Goal: Information Seeking & Learning: Learn about a topic

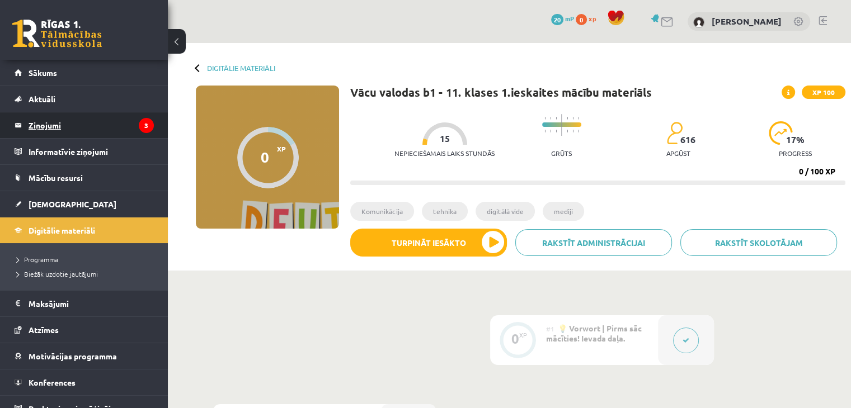
click at [76, 123] on legend "Ziņojumi 3" at bounding box center [91, 125] width 125 height 26
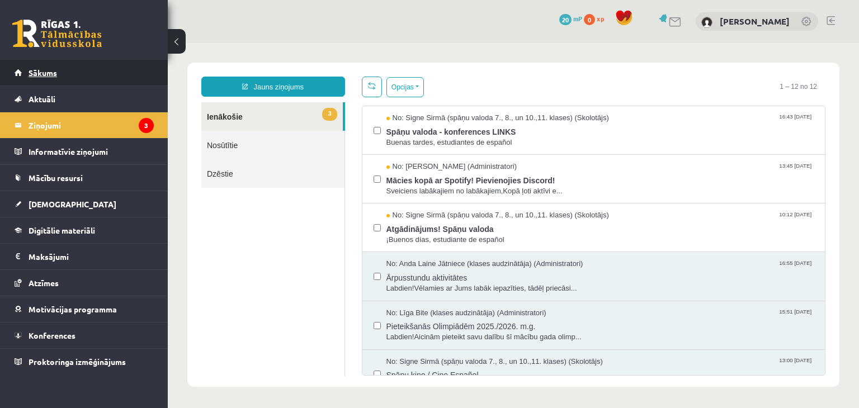
click at [42, 79] on link "Sākums" at bounding box center [84, 73] width 139 height 26
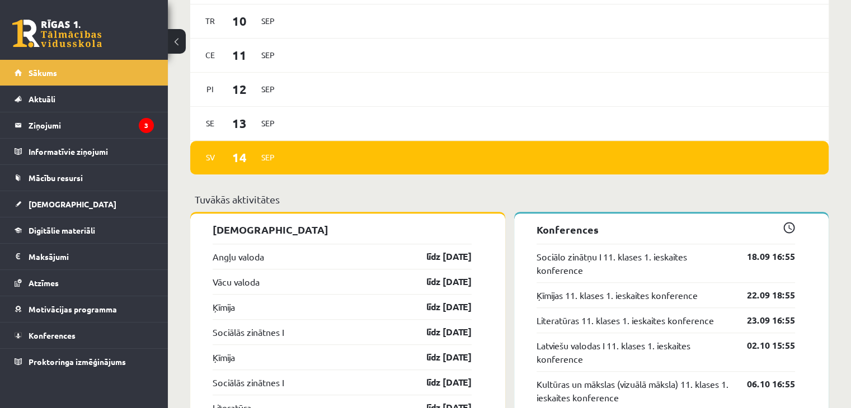
scroll to position [820, 0]
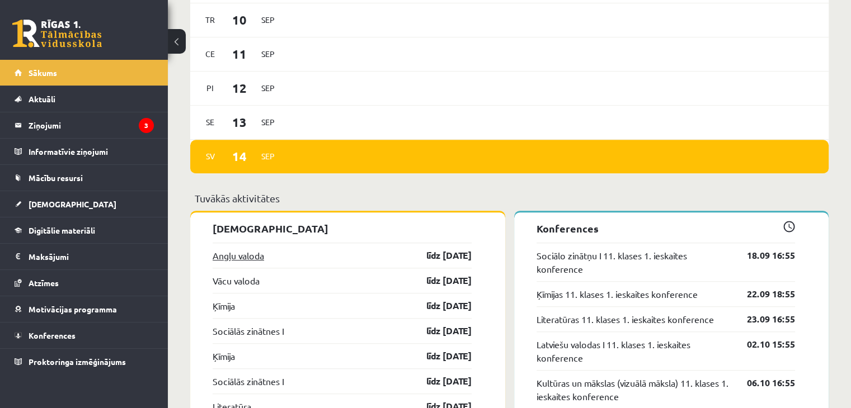
click at [258, 256] on link "Angļu valoda" at bounding box center [238, 255] width 51 height 13
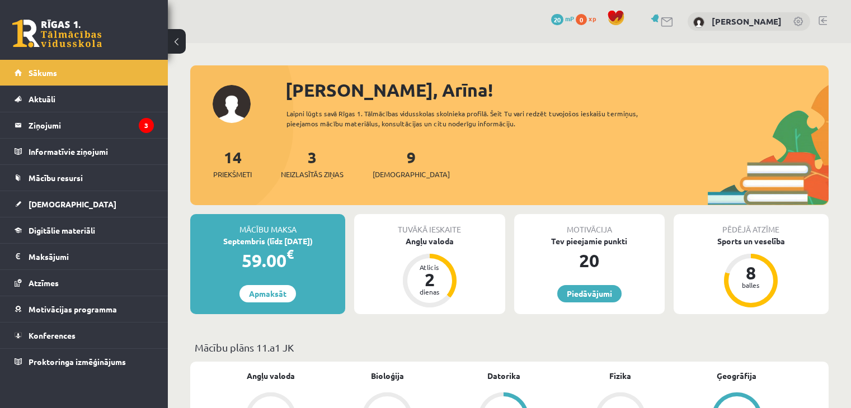
scroll to position [820, 0]
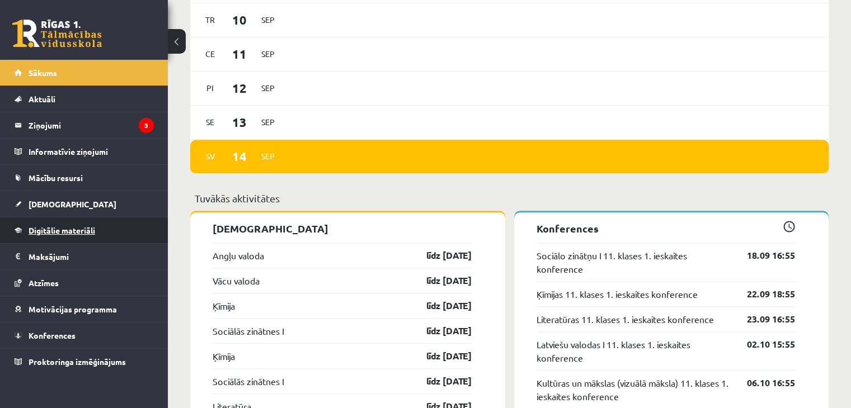
click at [53, 235] on link "Digitālie materiāli" at bounding box center [84, 231] width 139 height 26
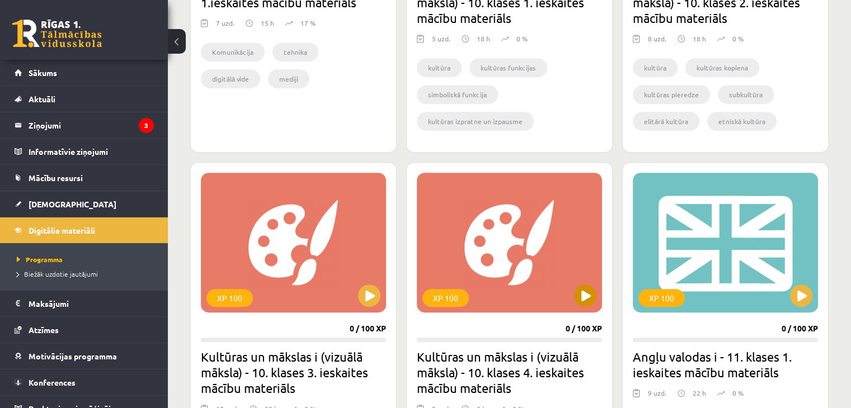
scroll to position [520, 0]
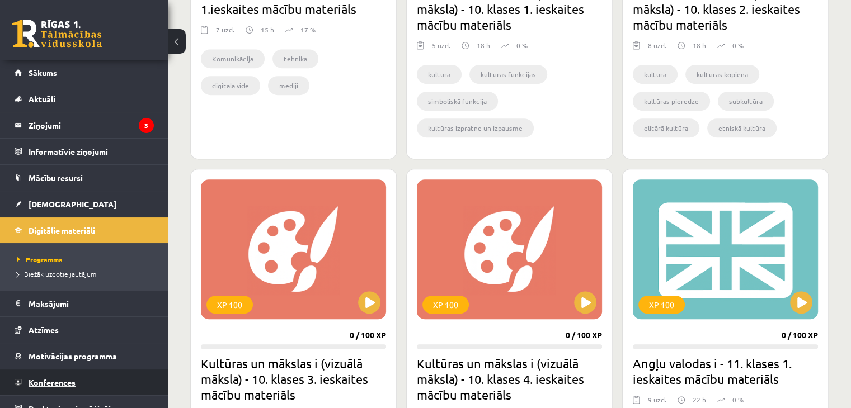
click at [29, 380] on span "Konferences" at bounding box center [52, 383] width 47 height 10
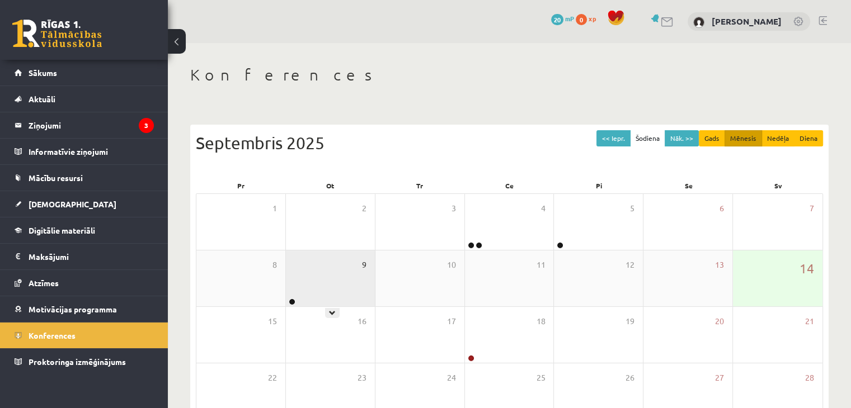
scroll to position [125, 0]
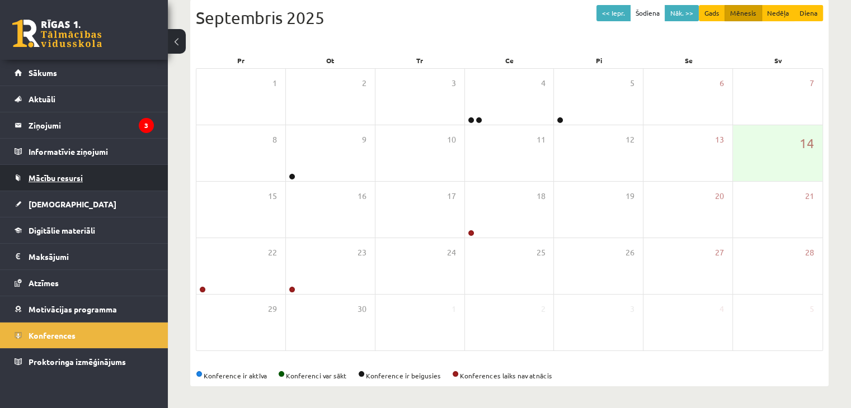
click at [52, 181] on span "Mācību resursi" at bounding box center [56, 178] width 54 height 10
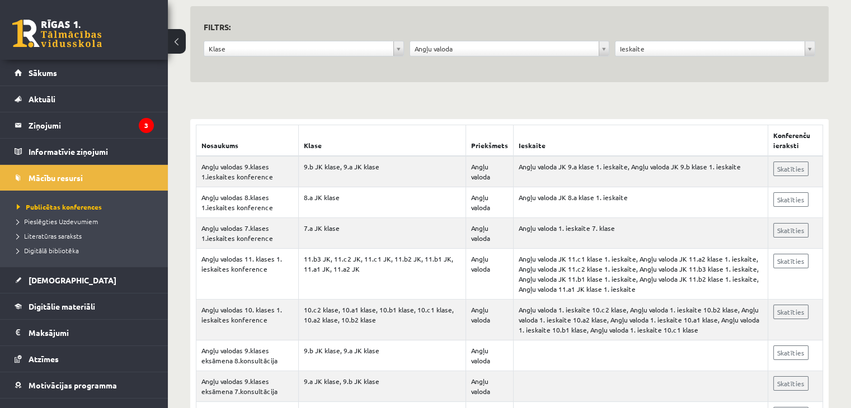
scroll to position [112, 0]
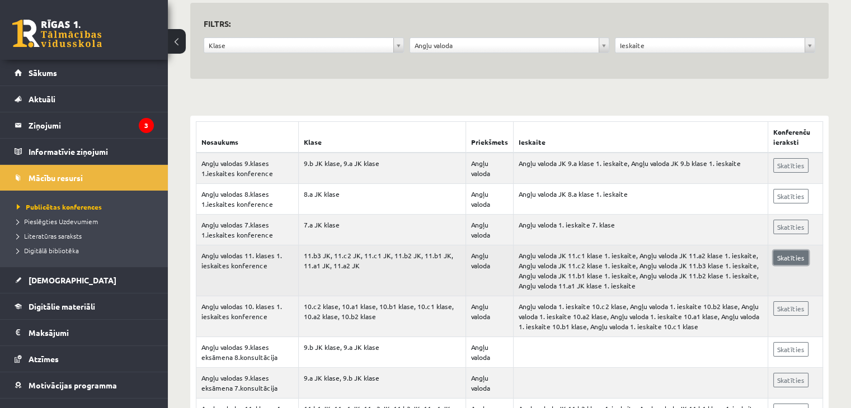
click at [784, 256] on link "Skatīties" at bounding box center [790, 258] width 35 height 15
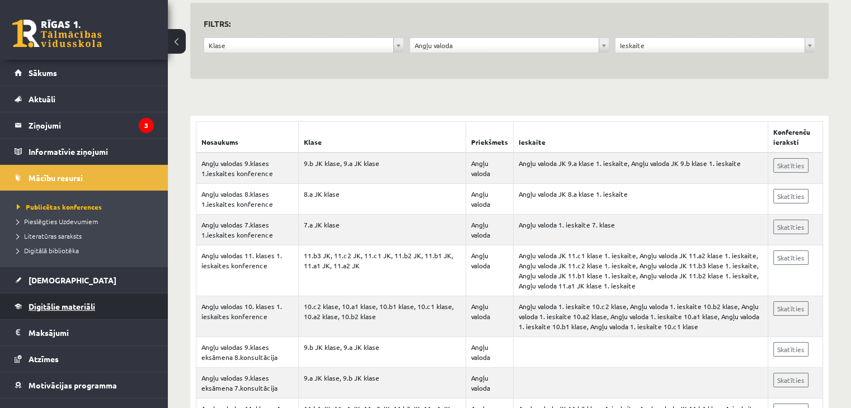
click at [56, 309] on span "Digitālie materiāli" at bounding box center [62, 307] width 67 height 10
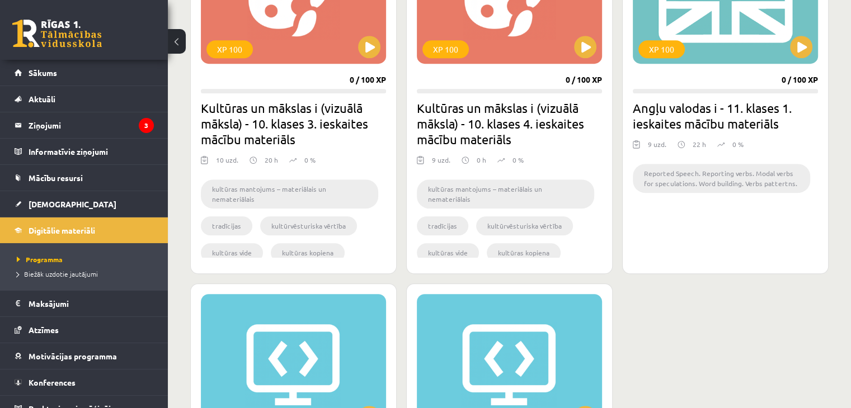
scroll to position [736, 0]
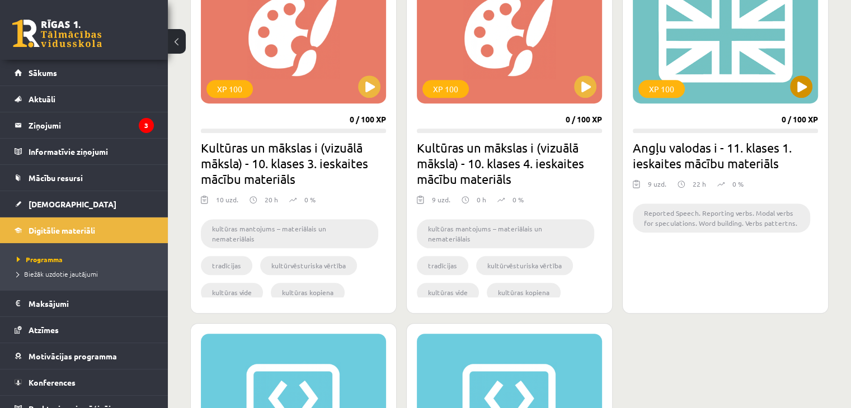
click at [720, 32] on div "XP 100" at bounding box center [725, 34] width 185 height 140
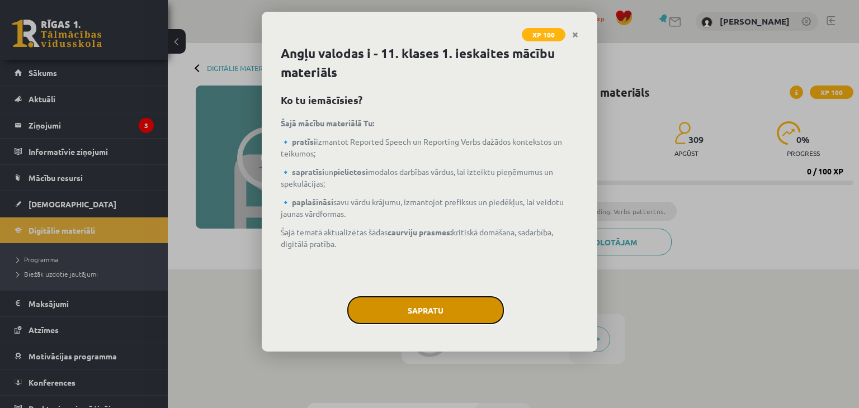
click at [440, 321] on button "Sapratu" at bounding box center [425, 311] width 157 height 28
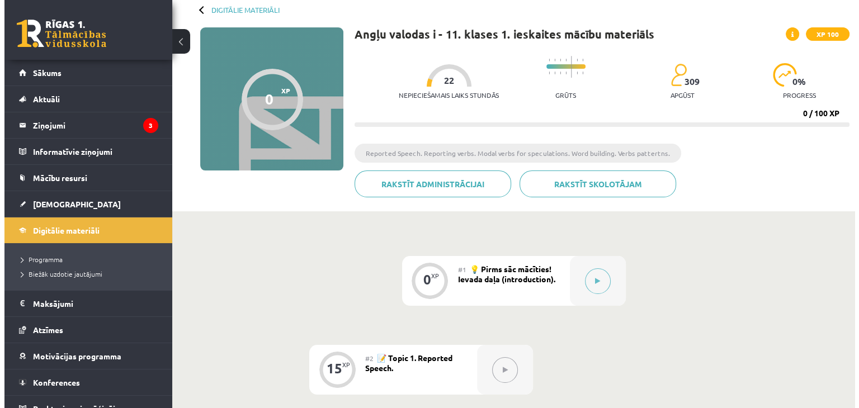
scroll to position [60, 0]
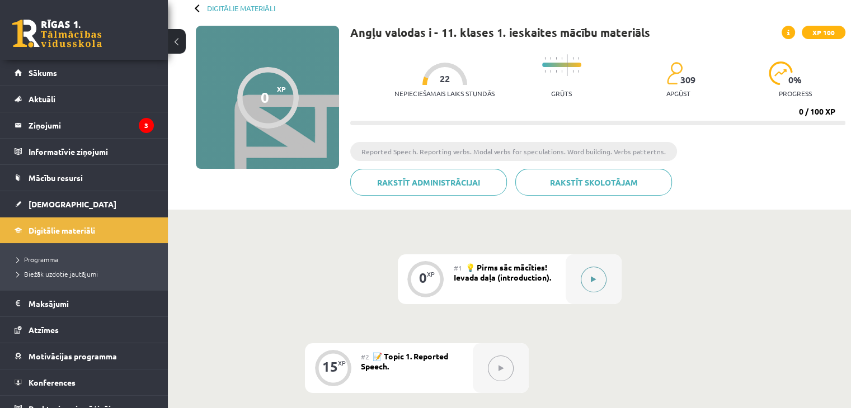
click at [596, 284] on button at bounding box center [594, 280] width 26 height 26
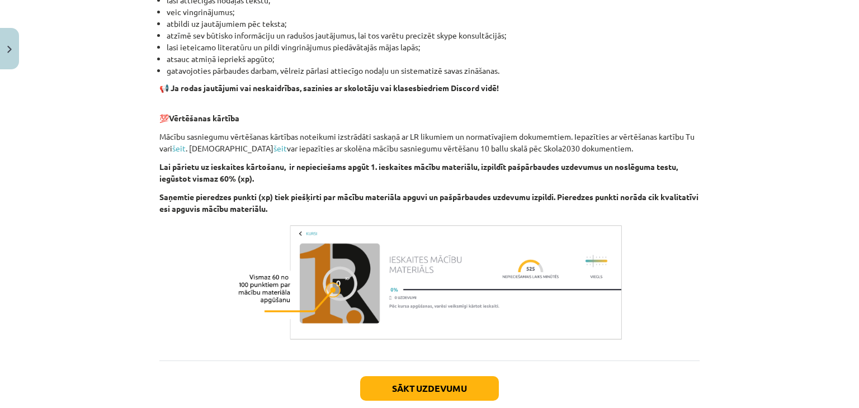
scroll to position [768, 0]
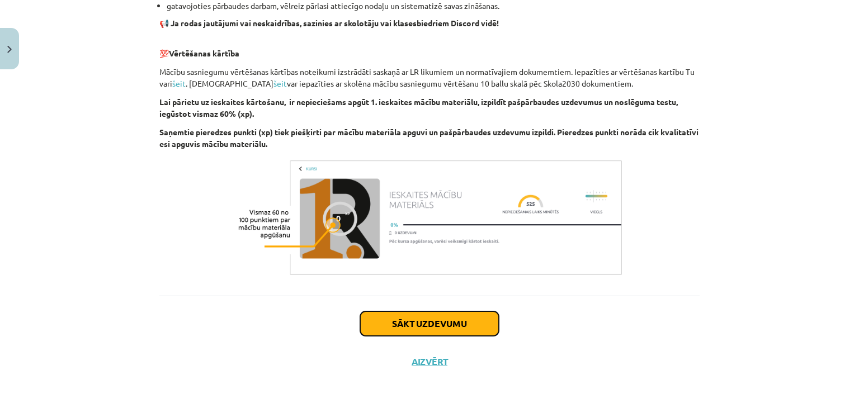
click at [461, 321] on button "Sākt uzdevumu" at bounding box center [429, 324] width 139 height 25
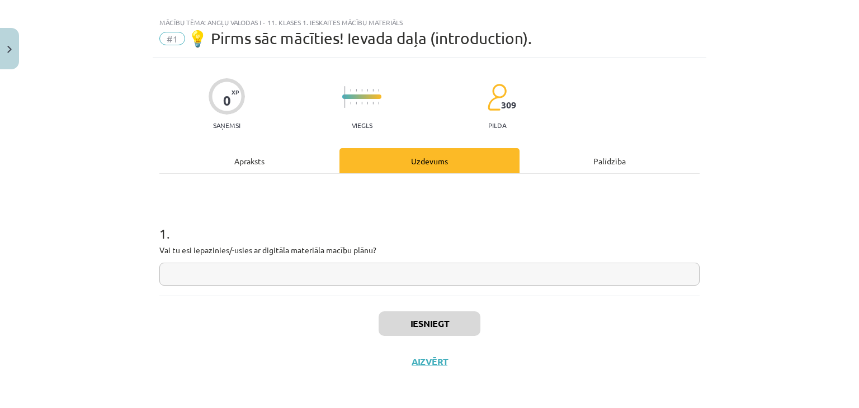
click at [409, 285] on input "text" at bounding box center [429, 274] width 540 height 23
type input "**"
click at [413, 332] on button "Iesniegt" at bounding box center [430, 324] width 102 height 25
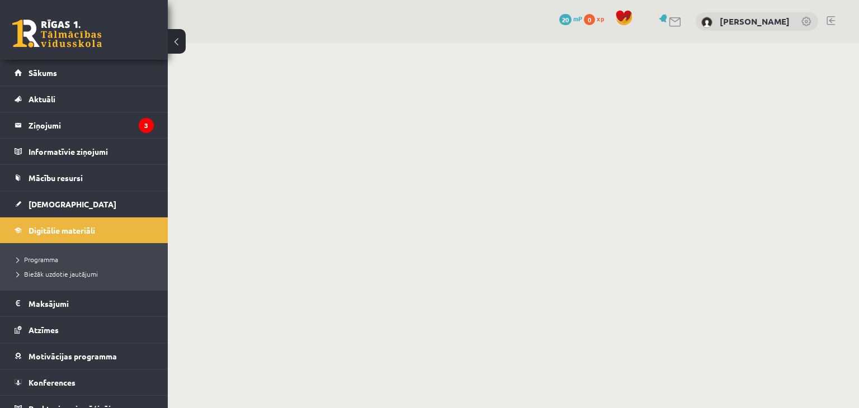
click at [317, 222] on body "0 Dāvanas 20 mP 0 xp [GEOGRAPHIC_DATA] Sākums Aktuāli Kā mācīties eSKOLĀ Kontak…" at bounding box center [429, 204] width 859 height 408
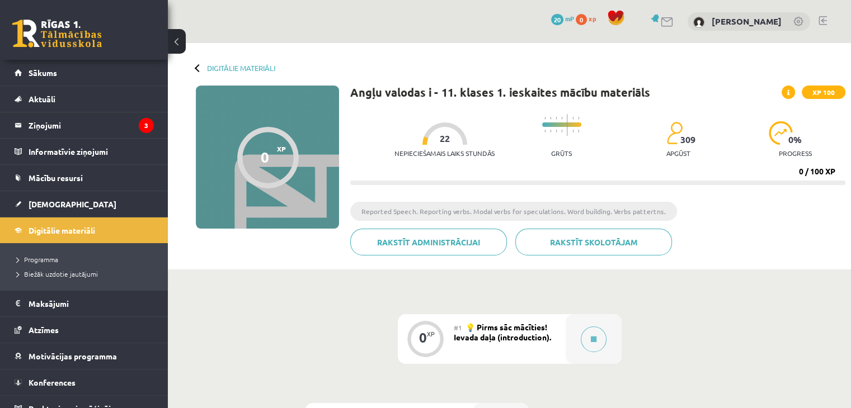
click at [528, 336] on span "💡 Pirms sāc mācīties! Ievada daļa (introduction)." at bounding box center [502, 332] width 97 height 20
click at [581, 344] on button at bounding box center [594, 340] width 26 height 26
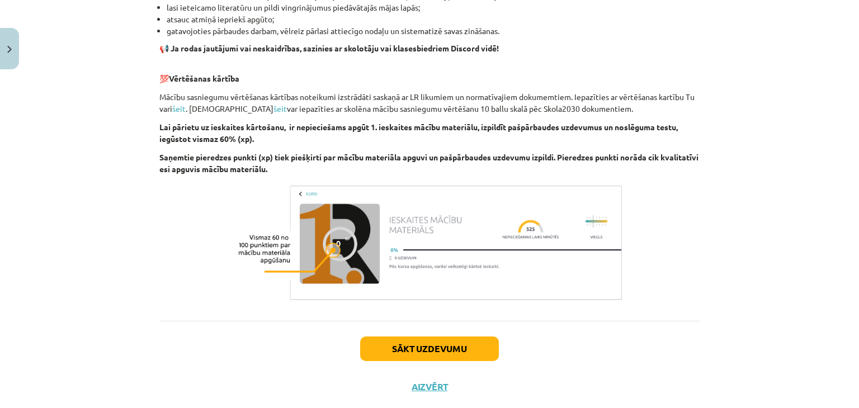
scroll to position [768, 0]
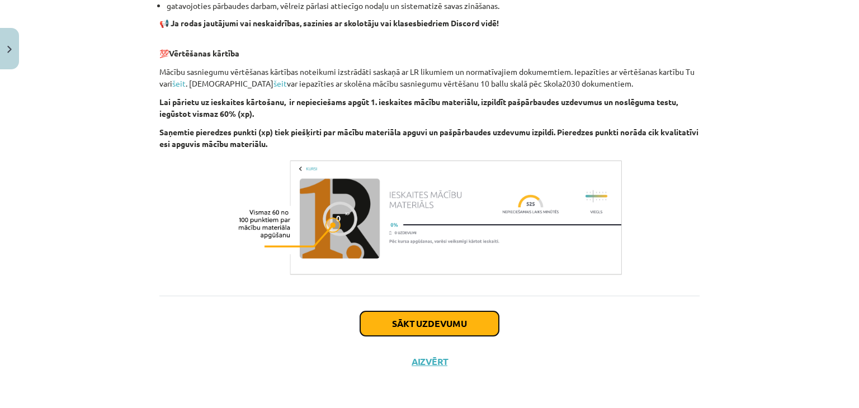
click at [458, 318] on button "Sākt uzdevumu" at bounding box center [429, 324] width 139 height 25
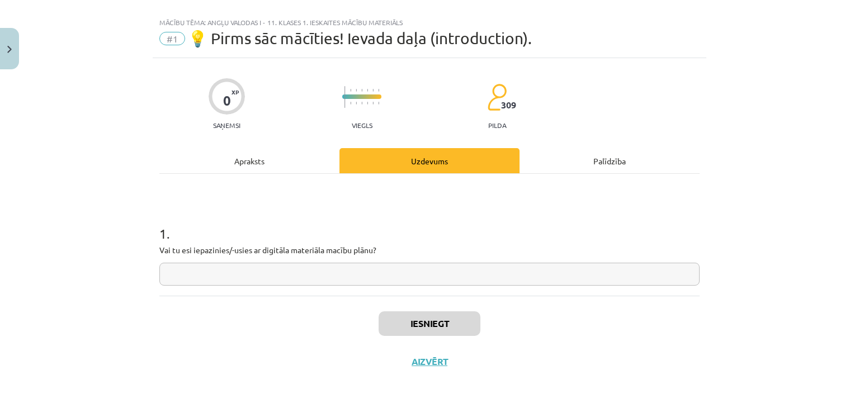
click at [440, 278] on input "text" at bounding box center [429, 274] width 540 height 23
type input "**"
click at [435, 316] on button "Iesniegt" at bounding box center [430, 324] width 102 height 25
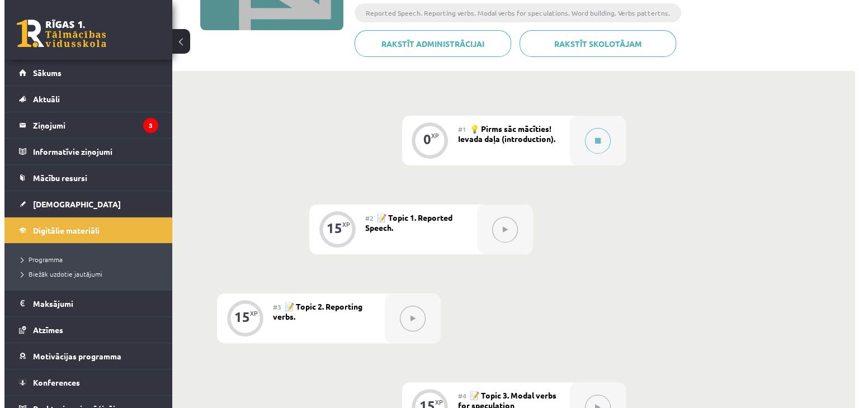
scroll to position [217, 0]
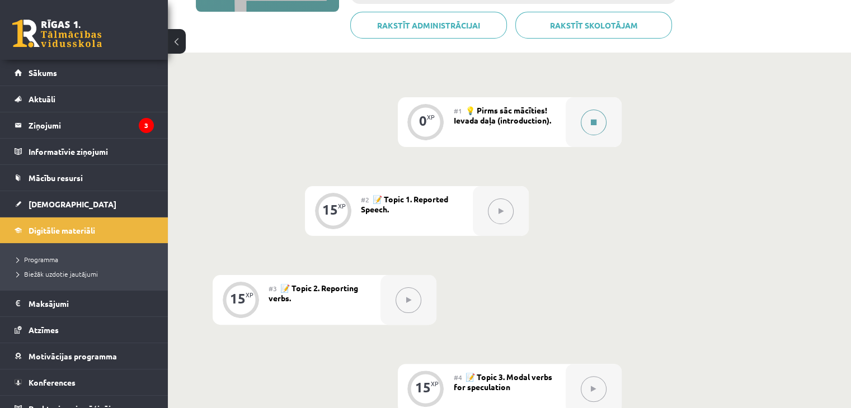
click at [584, 126] on button at bounding box center [594, 123] width 26 height 26
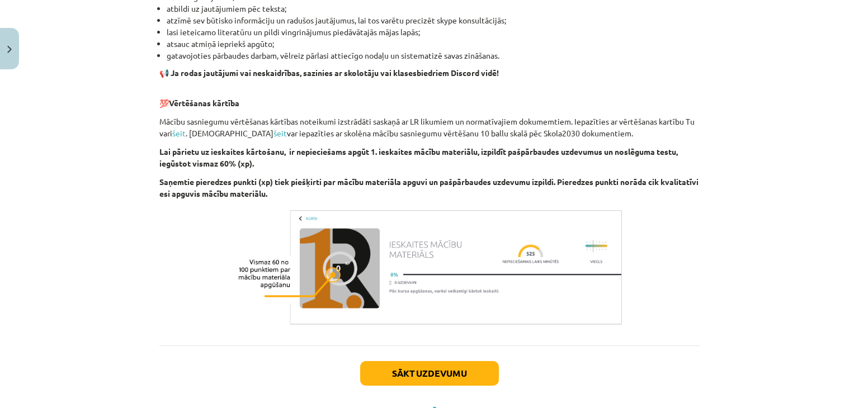
scroll to position [768, 0]
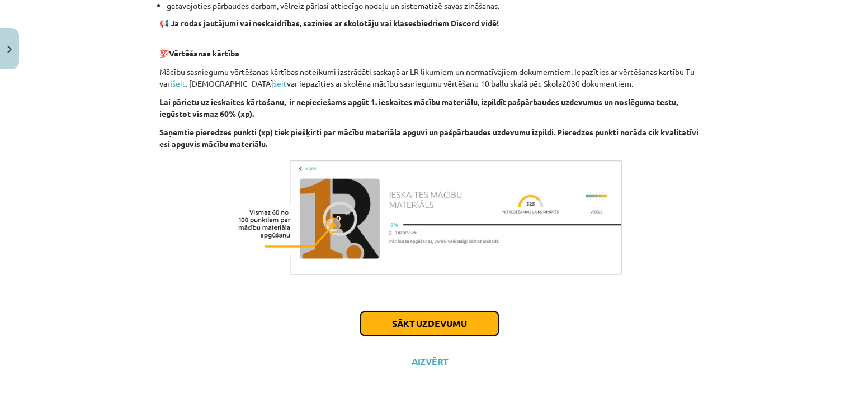
click at [462, 324] on button "Sākt uzdevumu" at bounding box center [429, 324] width 139 height 25
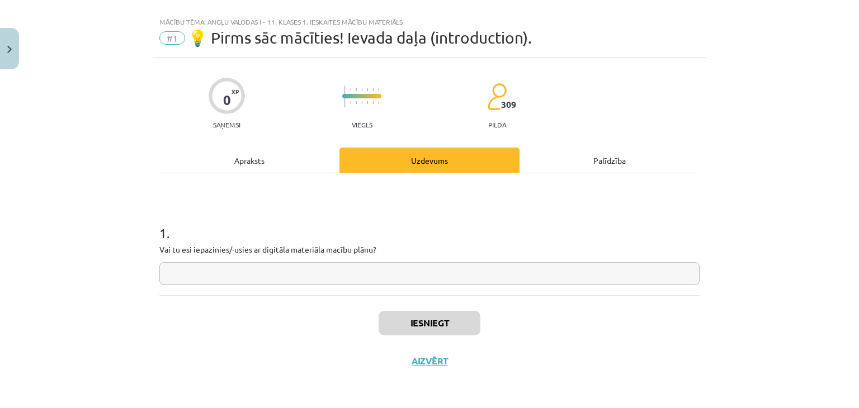
scroll to position [16, 0]
click at [202, 281] on input "text" at bounding box center [429, 274] width 540 height 23
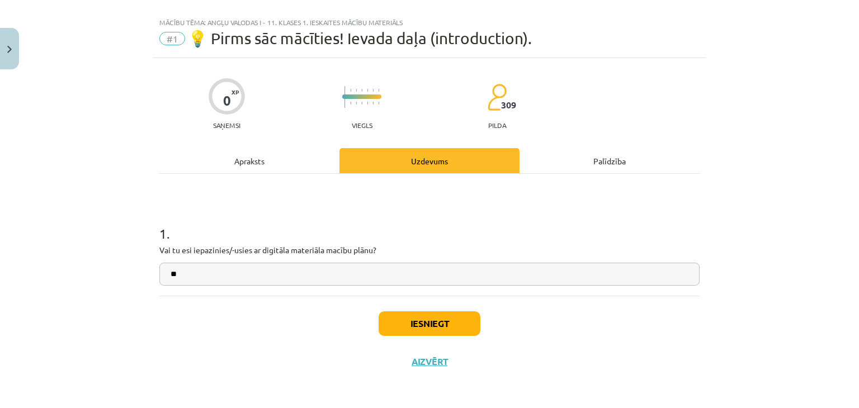
type input "**"
click at [439, 327] on button "Iesniegt" at bounding box center [430, 324] width 102 height 25
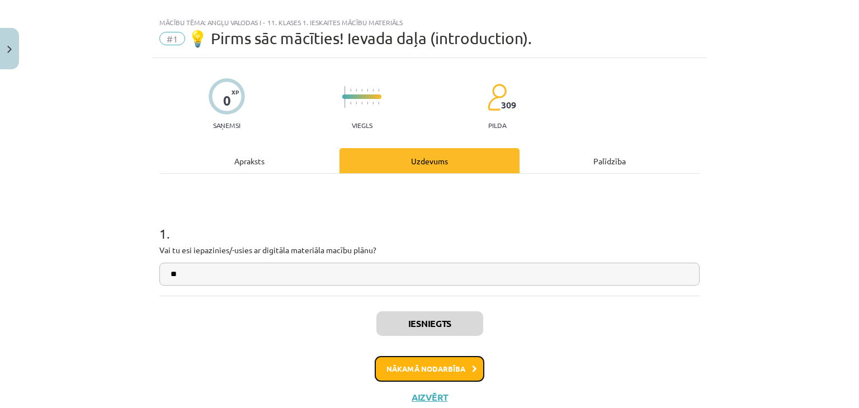
click at [434, 365] on button "Nākamā nodarbība" at bounding box center [430, 369] width 110 height 26
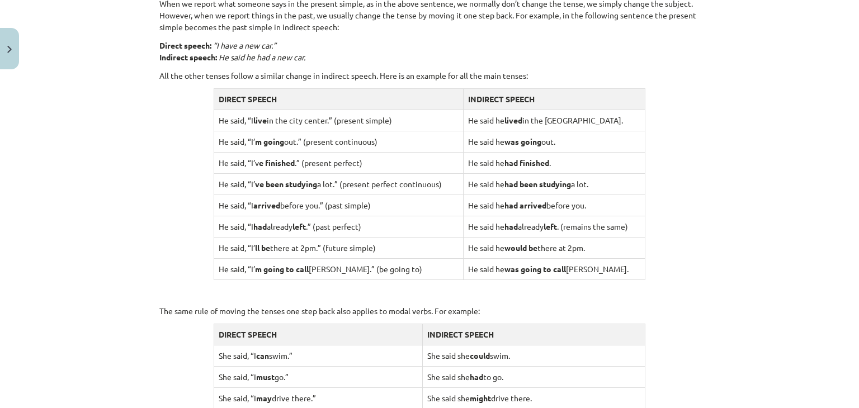
scroll to position [875, 0]
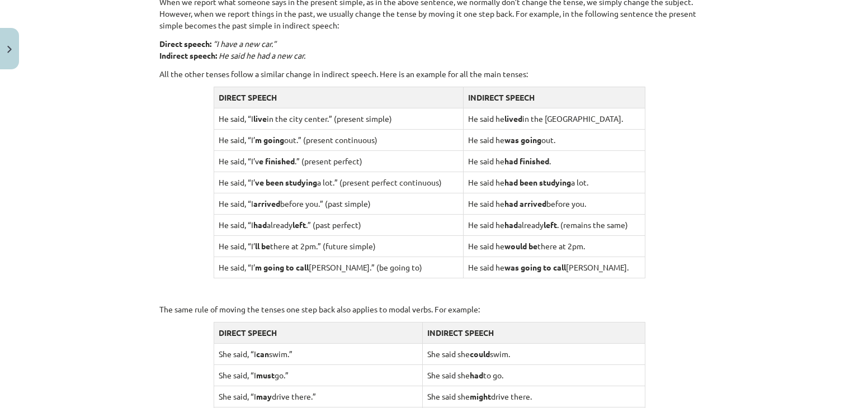
click at [485, 255] on td "He said he would be there at 2pm." at bounding box center [554, 246] width 182 height 21
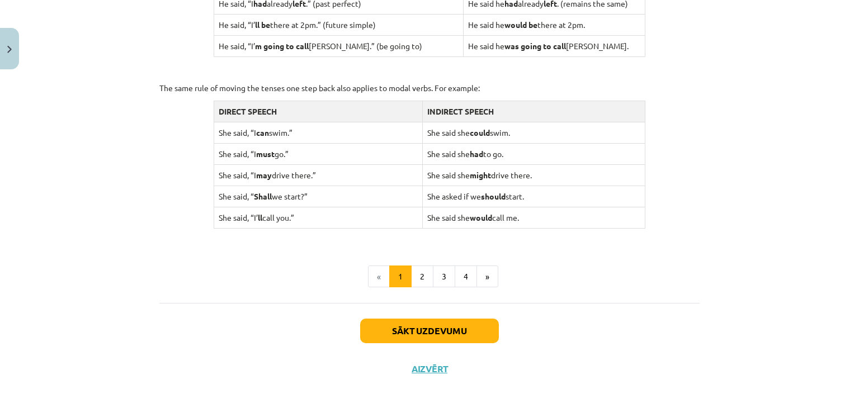
scroll to position [1101, 0]
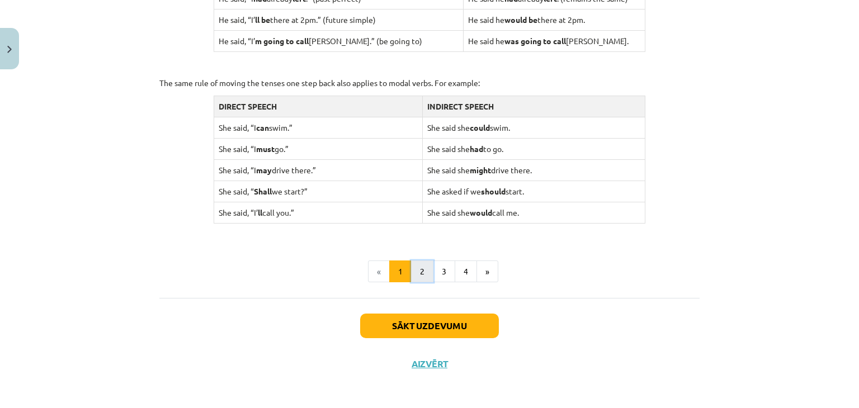
click at [418, 271] on button "2" at bounding box center [422, 272] width 22 height 22
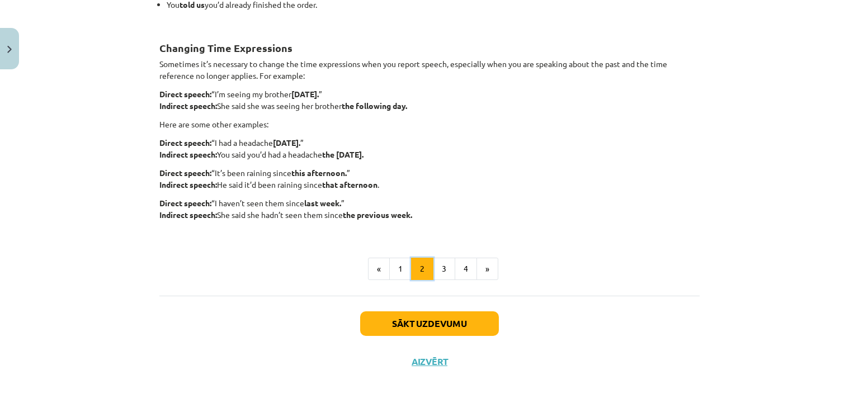
scroll to position [285, 0]
click at [412, 245] on div "Using ‘say’ or ‘tell’ As an alternative to using ‘say’, we can also use ‘tell’ …" at bounding box center [429, 98] width 540 height 366
click at [436, 269] on button "3" at bounding box center [444, 269] width 22 height 22
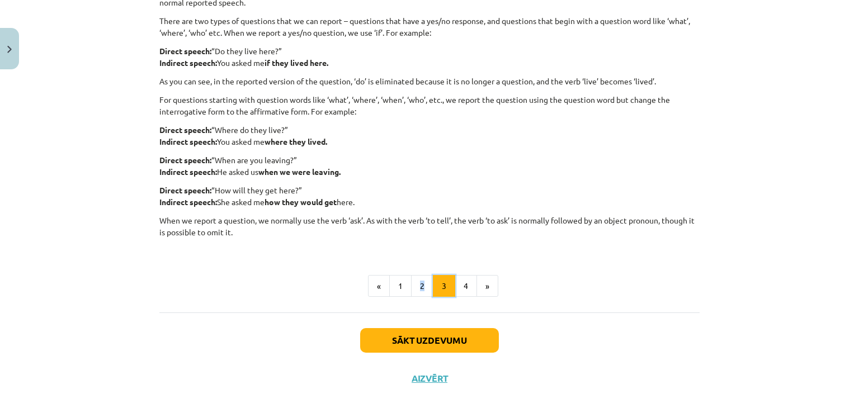
scroll to position [252, 0]
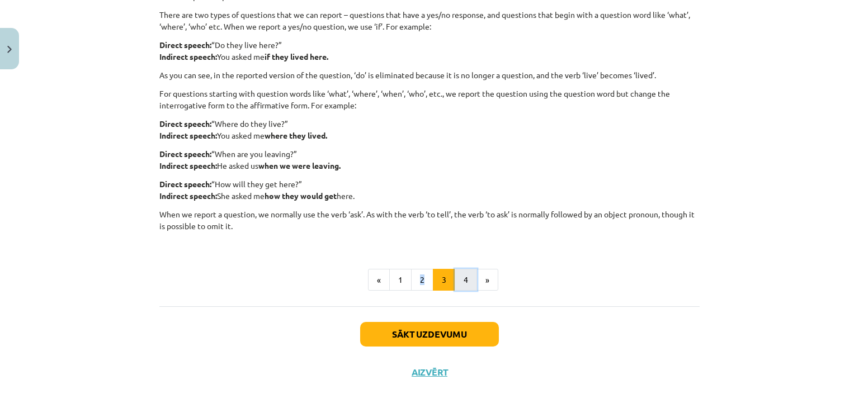
click at [455, 272] on button "4" at bounding box center [466, 280] width 22 height 22
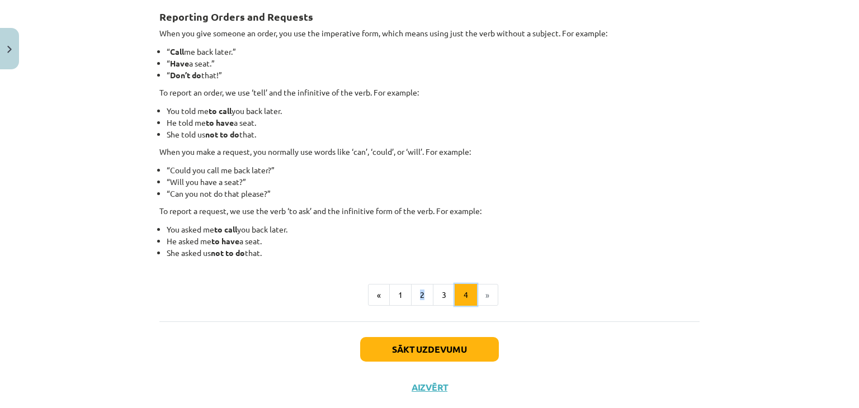
scroll to position [200, 0]
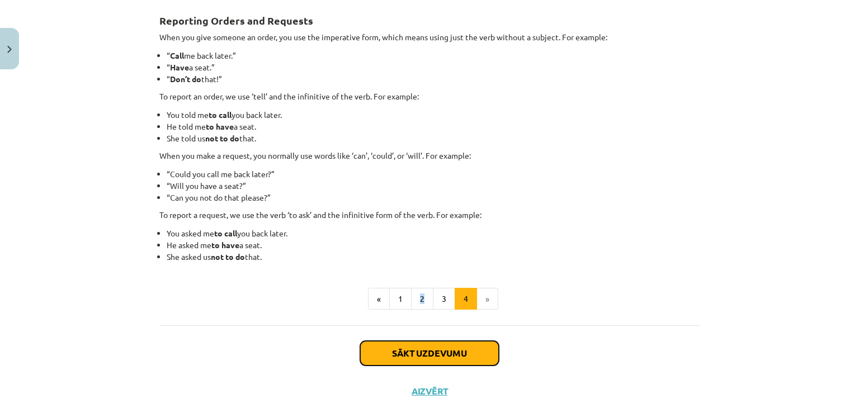
click at [435, 355] on button "Sākt uzdevumu" at bounding box center [429, 353] width 139 height 25
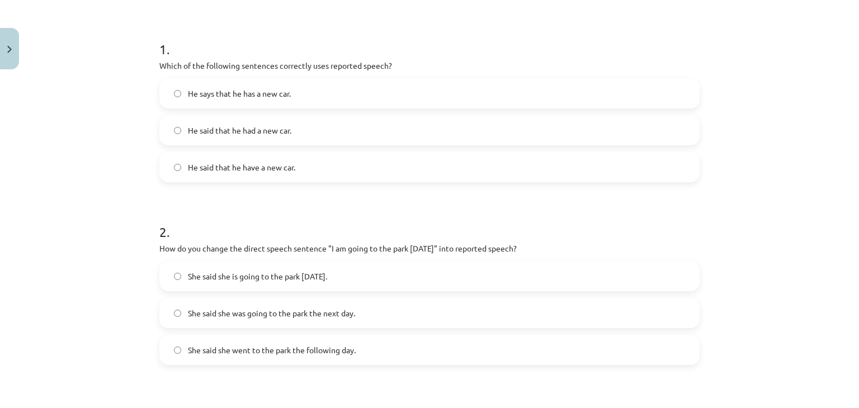
scroll to position [202, 0]
click at [174, 307] on label "She said she was going to the park the next day." at bounding box center [430, 312] width 538 height 28
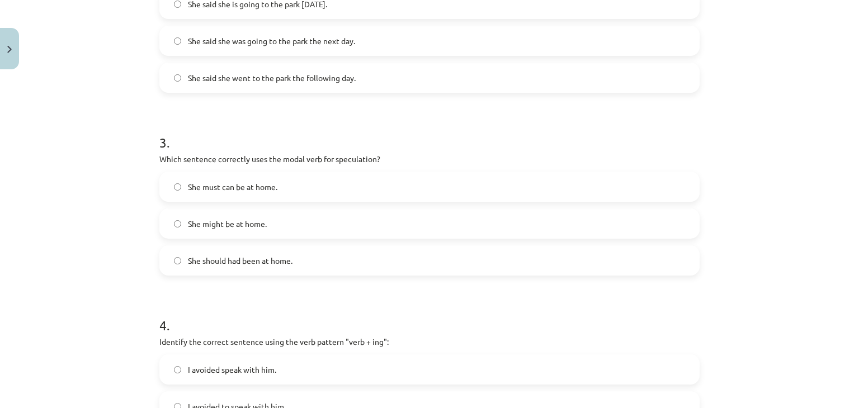
scroll to position [474, 0]
click at [178, 228] on label "She might be at home." at bounding box center [430, 223] width 538 height 28
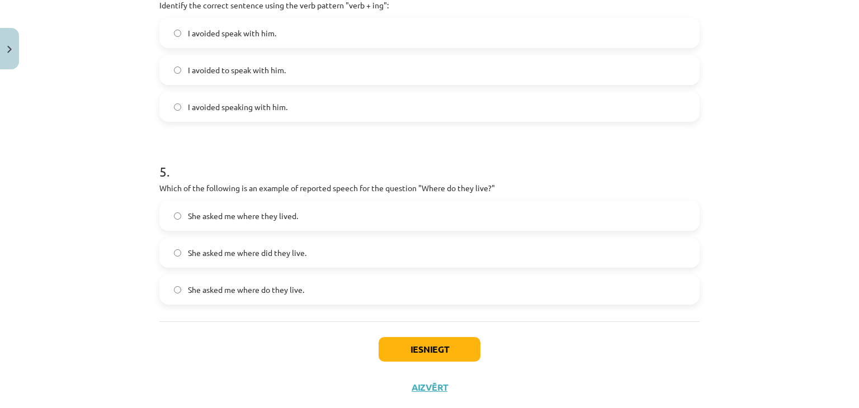
scroll to position [809, 0]
click at [399, 347] on button "Iesniegt" at bounding box center [430, 351] width 102 height 25
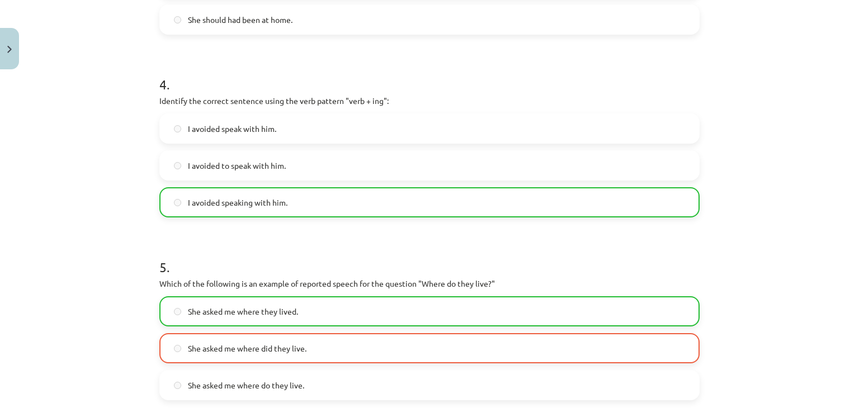
scroll to position [871, 0]
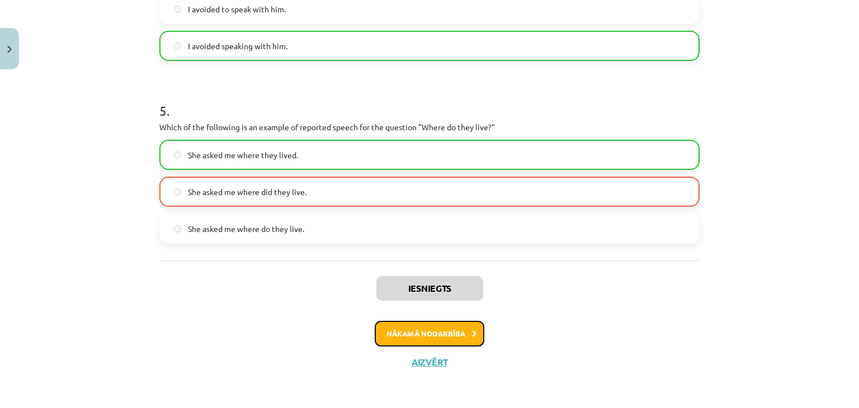
click at [397, 331] on button "Nākamā nodarbība" at bounding box center [430, 334] width 110 height 26
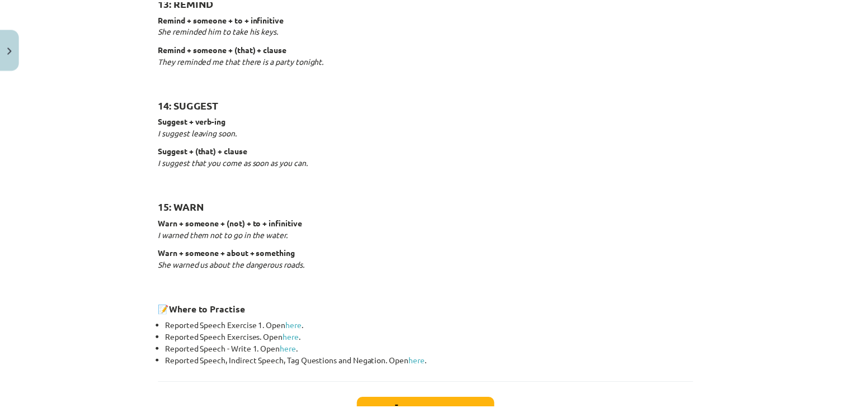
scroll to position [1751, 0]
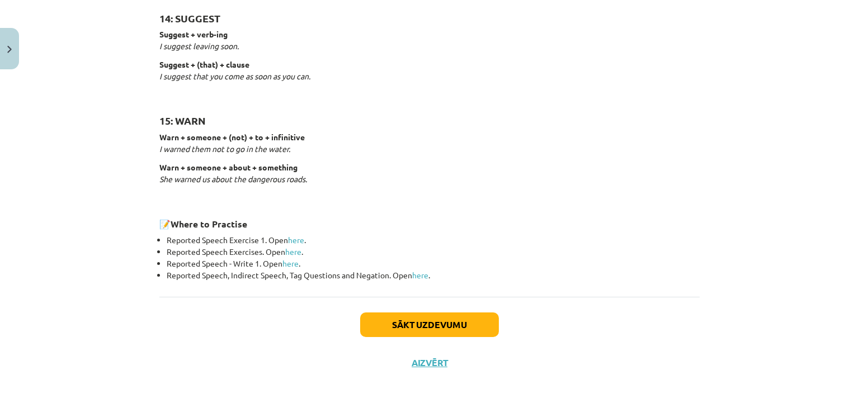
click at [437, 368] on div "Sākt uzdevumu Aizvērt" at bounding box center [429, 336] width 540 height 78
click at [427, 361] on button "Aizvērt" at bounding box center [429, 363] width 43 height 11
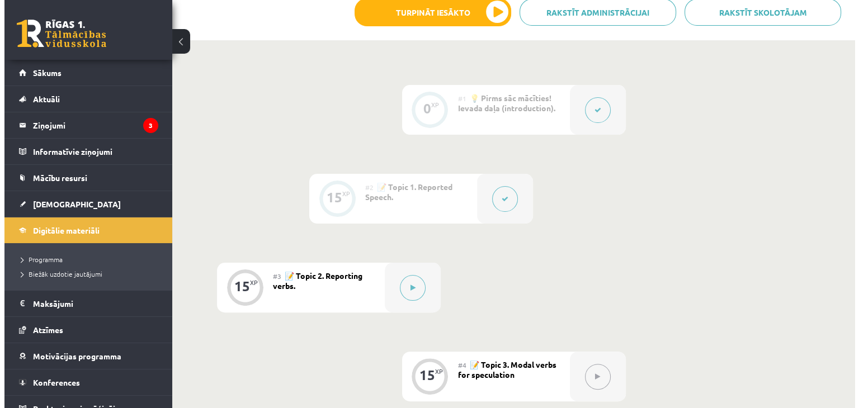
scroll to position [289, 0]
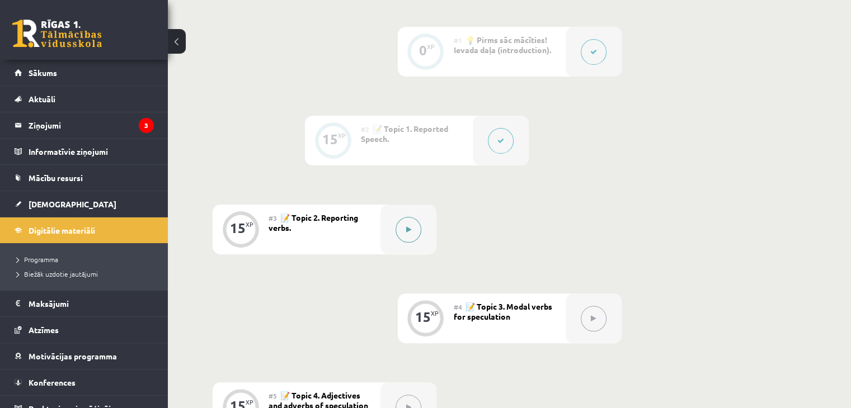
click at [406, 228] on icon at bounding box center [408, 230] width 5 height 7
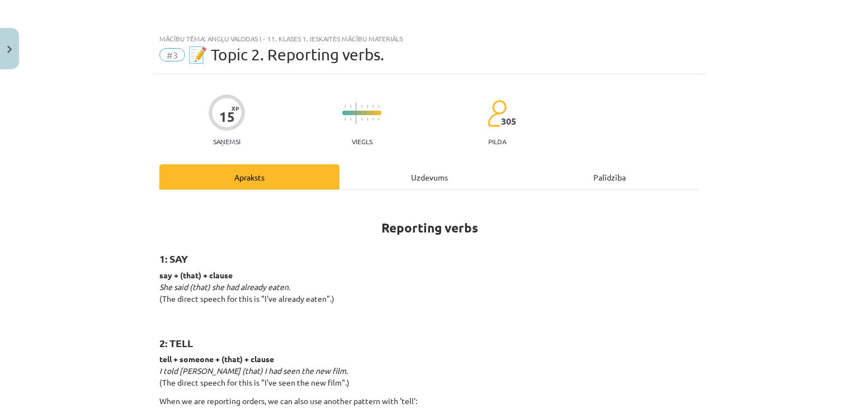
click at [732, 74] on div "Mācību tēma: Angļu valodas i - 11. klases 1. ieskaites mācību materiāls #3 📝 To…" at bounding box center [429, 204] width 859 height 408
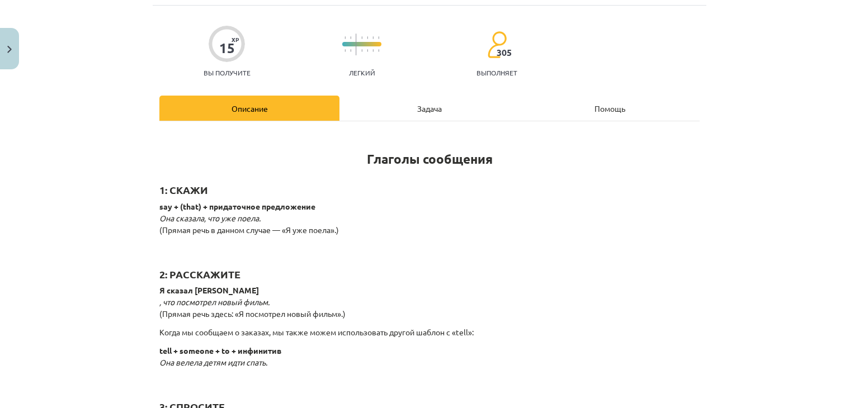
scroll to position [69, 0]
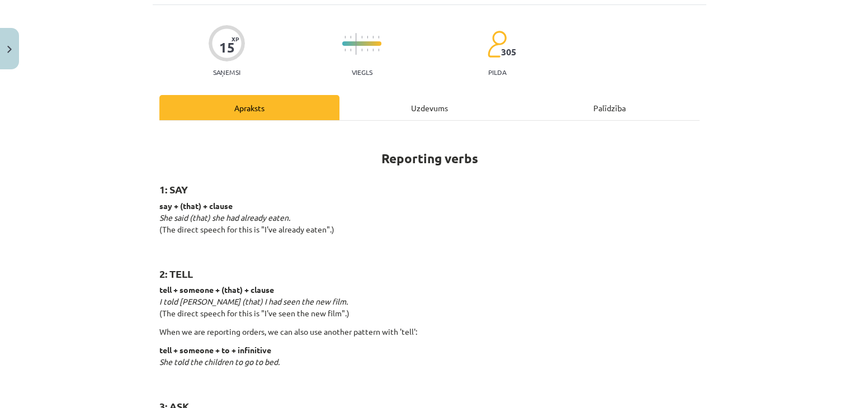
click at [611, 154] on h1 "Reporting verbs" at bounding box center [429, 148] width 540 height 35
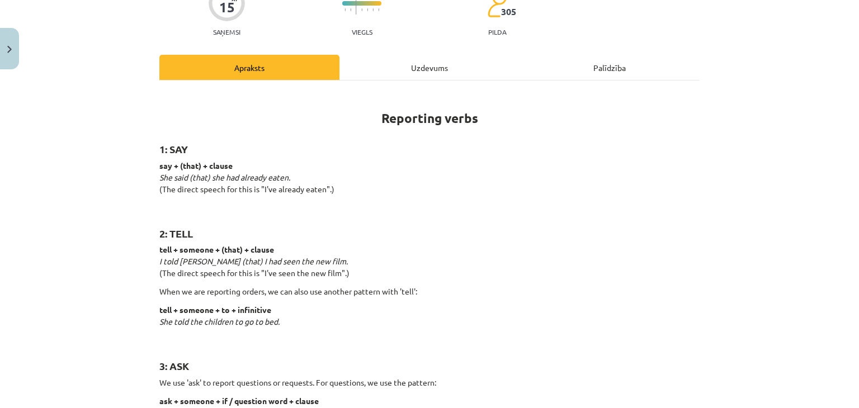
scroll to position [110, 0]
click at [576, 226] on h2 "2: TELL" at bounding box center [429, 227] width 540 height 27
click at [562, 168] on p "say + (that) + clause She said (that) she had already eaten. (The direct speech…" at bounding box center [429, 183] width 540 height 47
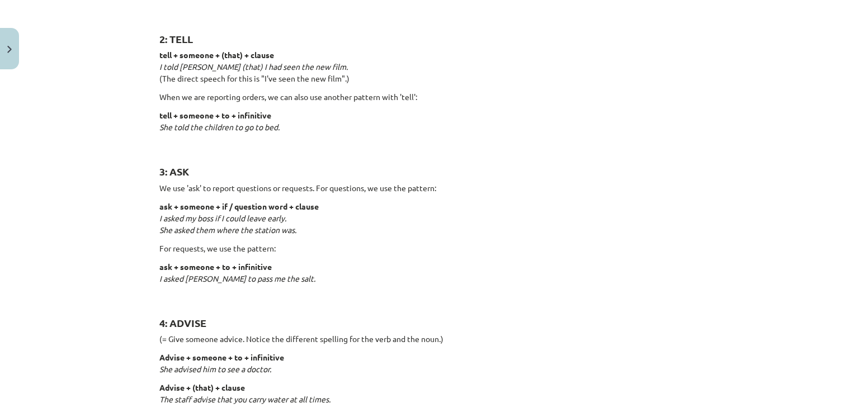
scroll to position [305, 0]
click at [238, 55] on strong "tell + someone + (that) + clause" at bounding box center [216, 54] width 115 height 10
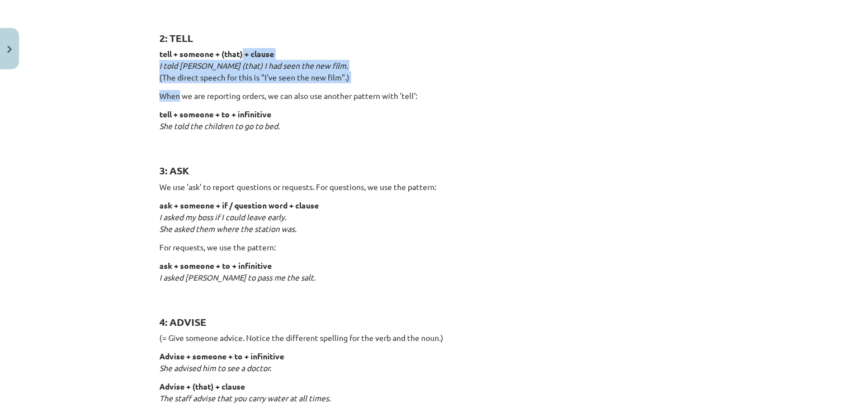
drag, startPoint x: 238, startPoint y: 55, endPoint x: 139, endPoint y: 95, distance: 106.5
click at [139, 95] on div "Mācību tēma: Angļu valodas i - 11. klases 1. ieskaites mācību materiāls #3 📝 To…" at bounding box center [429, 204] width 859 height 408
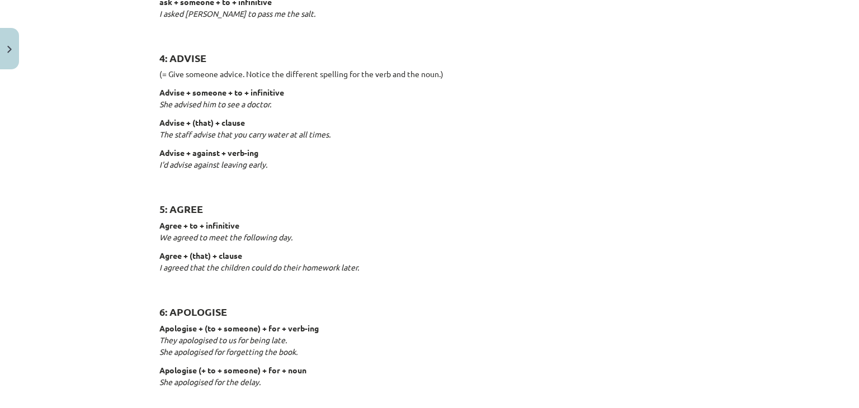
scroll to position [571, 0]
click at [738, 97] on div "Mācību tēma: Angļu valodas i - 11. klases 1. ieskaites mācību materiāls #3 📝 To…" at bounding box center [429, 204] width 859 height 408
click at [188, 172] on p "Advise + against + verb-ing I'd advise against leaving early." at bounding box center [429, 163] width 540 height 35
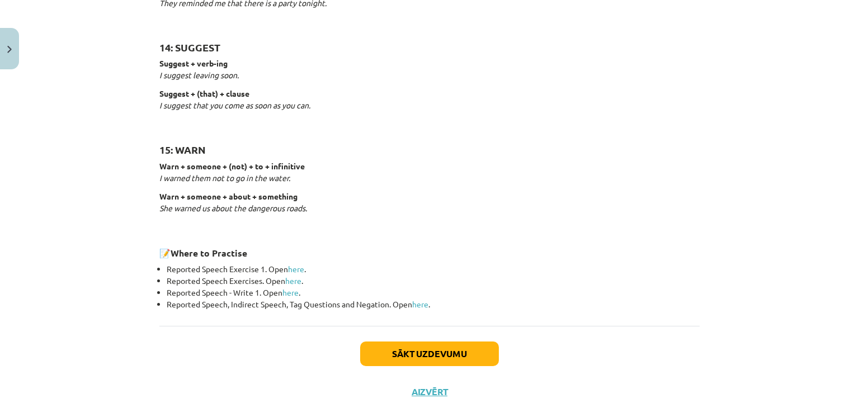
scroll to position [1751, 0]
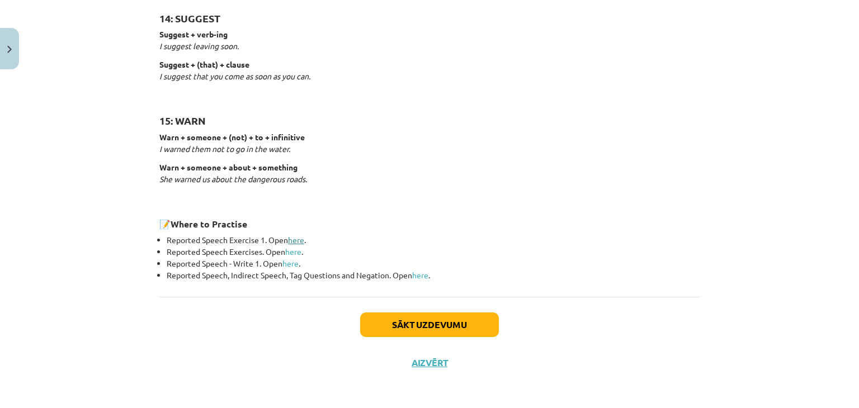
click at [292, 238] on link "here" at bounding box center [296, 240] width 16 height 10
click at [293, 253] on link "here" at bounding box center [293, 252] width 16 height 10
click at [291, 265] on link "here" at bounding box center [291, 263] width 16 height 10
click at [289, 252] on link "here" at bounding box center [293, 252] width 16 height 10
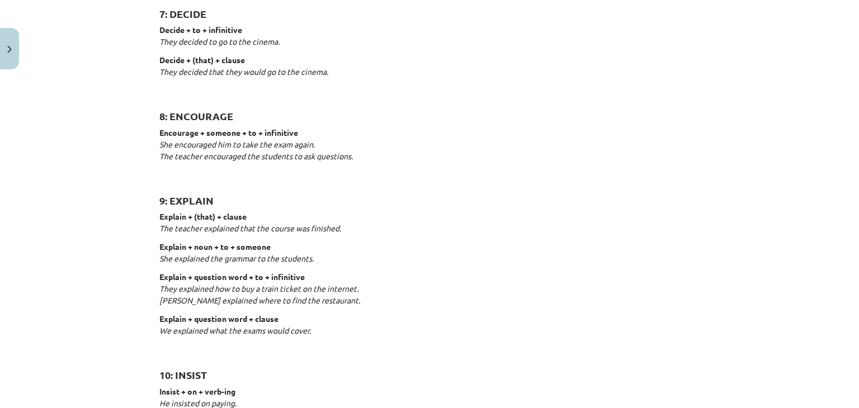
scroll to position [983, 0]
